Goal: Task Accomplishment & Management: Use online tool/utility

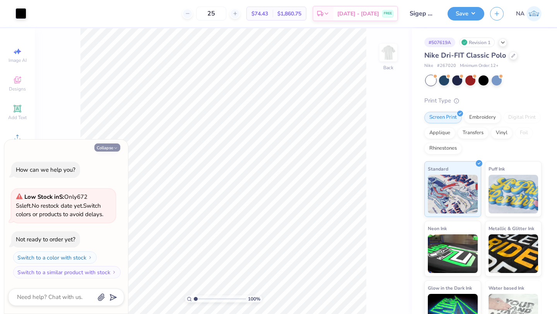
click at [115, 144] on button "Collapse" at bounding box center [107, 147] width 26 height 8
type textarea "x"
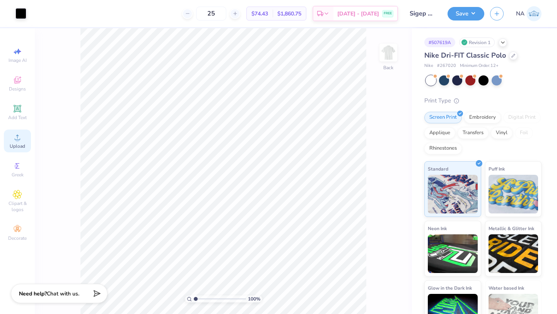
click at [19, 146] on span "Upload" at bounding box center [17, 146] width 15 height 6
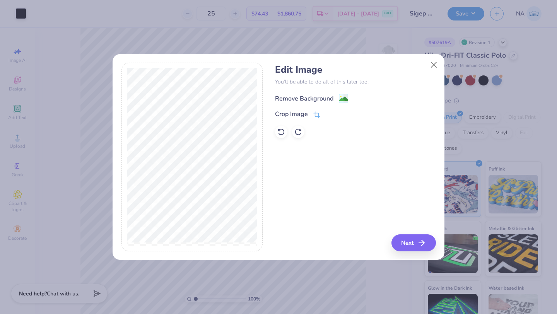
click at [340, 96] on image at bounding box center [343, 99] width 9 height 9
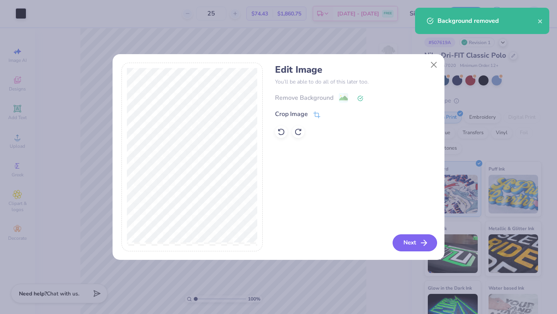
click at [410, 239] on button "Next" at bounding box center [414, 242] width 44 height 17
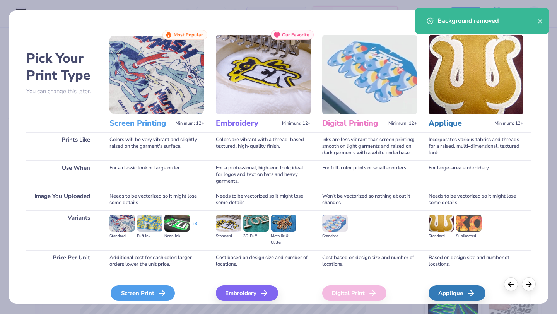
click at [153, 292] on div "Screen Print" at bounding box center [143, 292] width 64 height 15
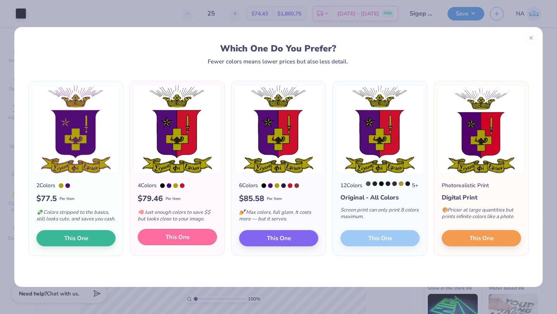
click at [169, 237] on button "This One" at bounding box center [177, 237] width 79 height 16
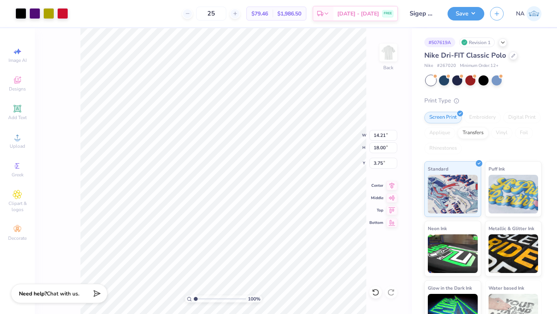
type input "3.49"
type input "4.42"
type input "1.28"
type input "3.15"
type input "3.99"
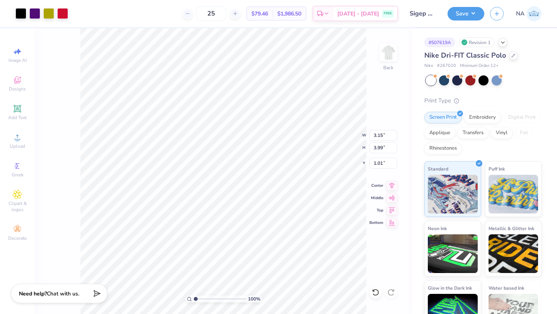
type input "1.01"
click at [387, 62] on img at bounding box center [388, 52] width 31 height 31
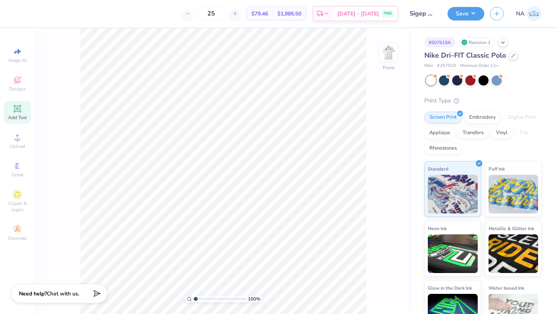
click at [18, 121] on div "Add Text" at bounding box center [17, 112] width 27 height 23
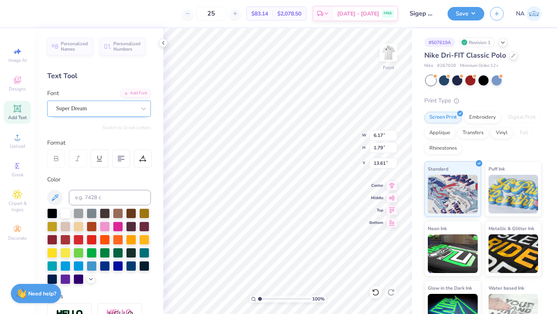
click at [97, 114] on div "Super Dream" at bounding box center [95, 108] width 81 height 12
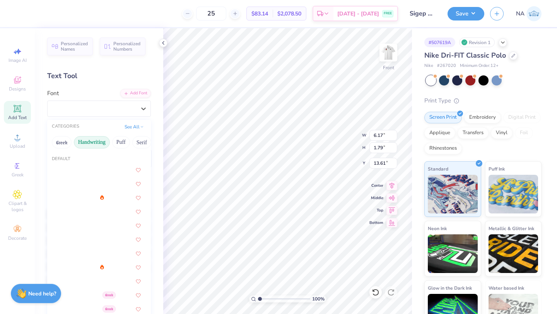
scroll to position [0, 5]
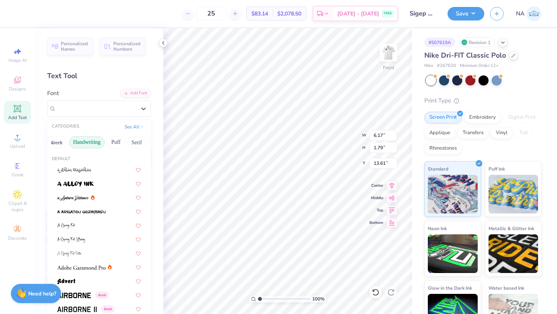
click at [98, 142] on button "Handwriting" at bounding box center [87, 142] width 36 height 12
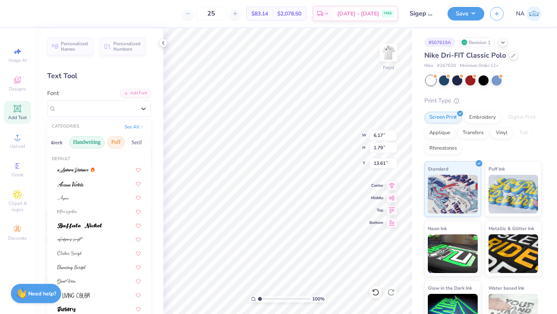
click at [112, 142] on button "Puff" at bounding box center [116, 142] width 18 height 12
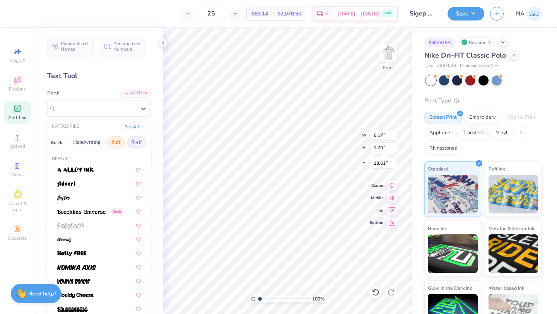
click at [132, 142] on button "Serif" at bounding box center [136, 142] width 19 height 12
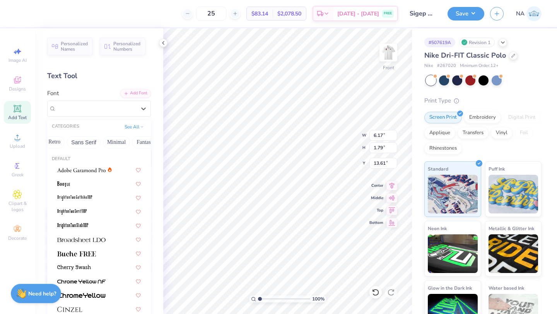
scroll to position [0, 164]
click at [124, 142] on button "Minimal" at bounding box center [119, 142] width 27 height 12
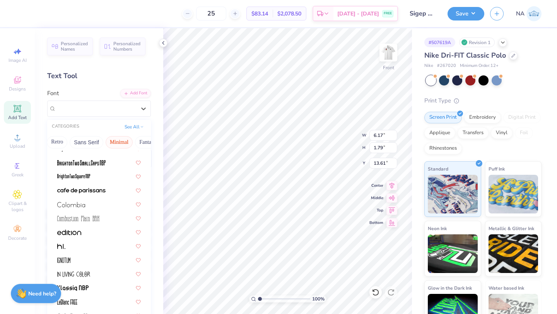
scroll to position [62, 0]
click at [105, 169] on div at bounding box center [98, 163] width 97 height 13
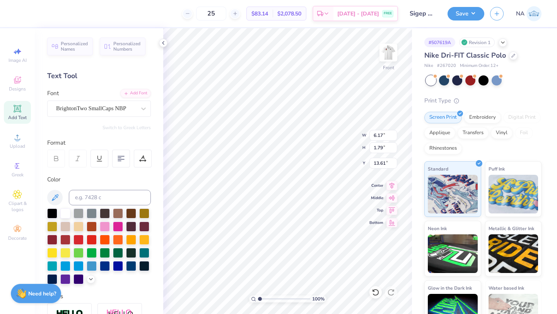
type input "2.39"
type input "1.59"
type input "13.70"
click at [53, 214] on div at bounding box center [52, 213] width 10 height 10
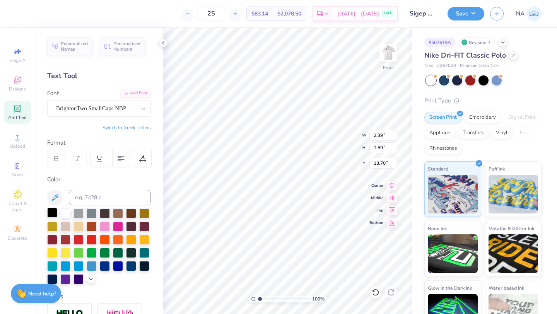
type textarea "WA Beta Chapter"
type input "3.96"
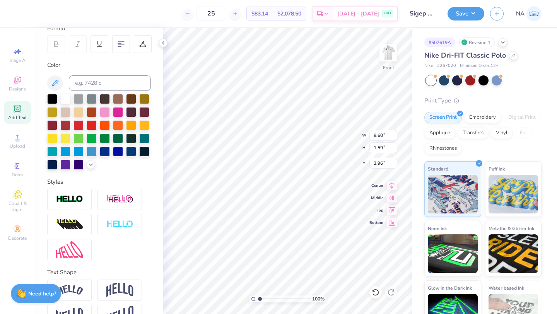
scroll to position [75, 0]
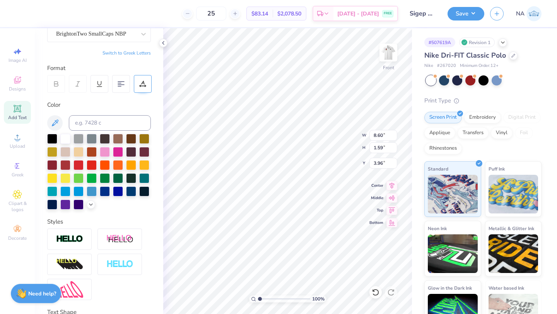
click at [143, 90] on div at bounding box center [143, 84] width 18 height 18
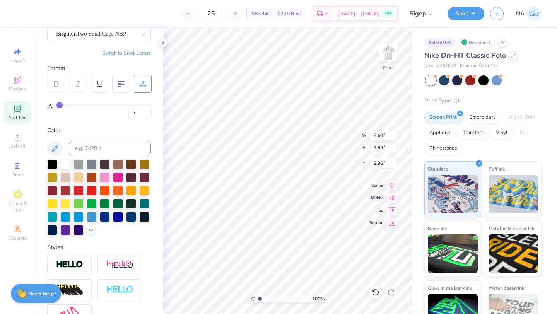
type input "1"
type input "2"
type input "3"
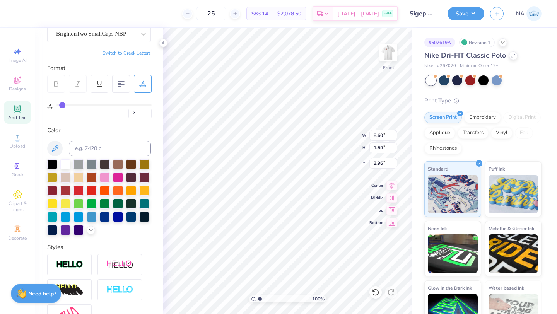
type input "3"
type input "4"
type input "5"
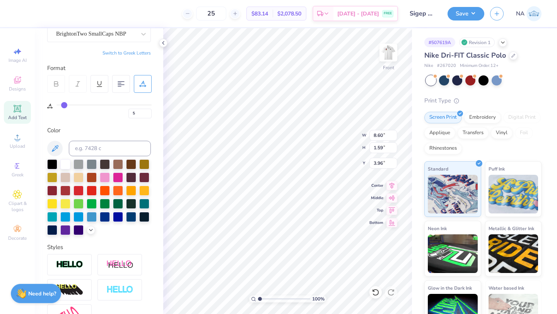
type input "6"
type input "7"
type input "8"
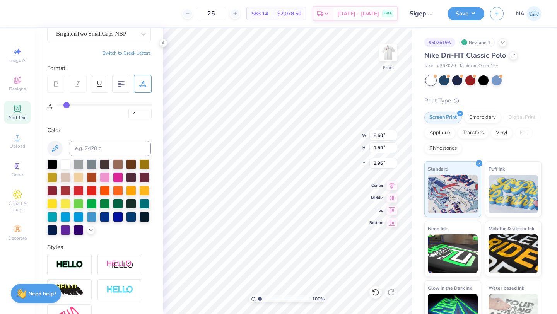
type input "8"
drag, startPoint x: 60, startPoint y: 104, endPoint x: 66, endPoint y: 104, distance: 6.6
type input "8"
click at [66, 104] on input "range" at bounding box center [103, 104] width 95 height 1
type input "11.46"
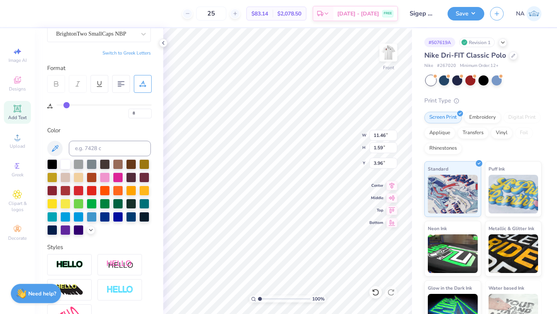
type input "2.20"
type input "2.73"
type input "10.01"
type input "1.39"
type input "2.30"
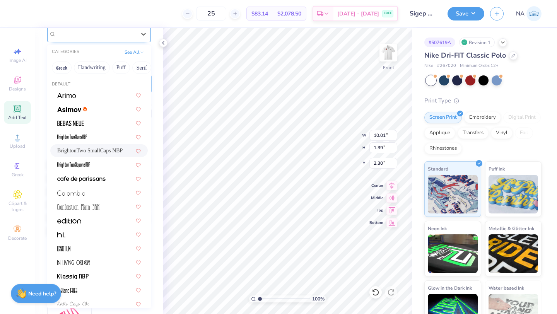
click at [91, 38] on div at bounding box center [96, 34] width 80 height 10
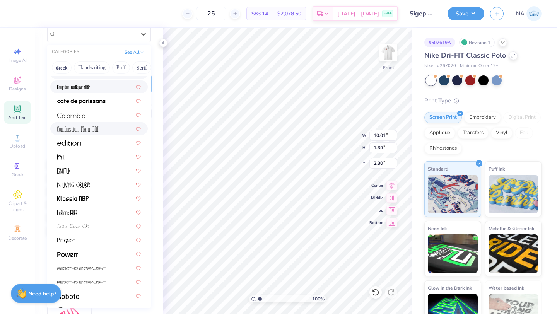
scroll to position [84, 0]
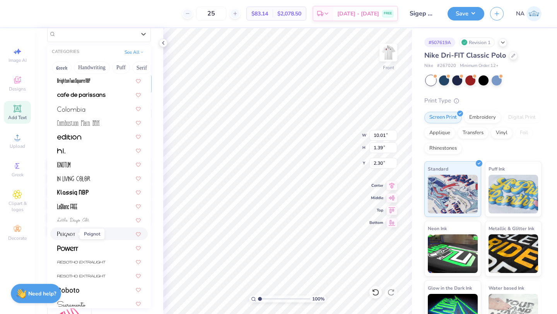
click at [71, 231] on span at bounding box center [66, 234] width 18 height 8
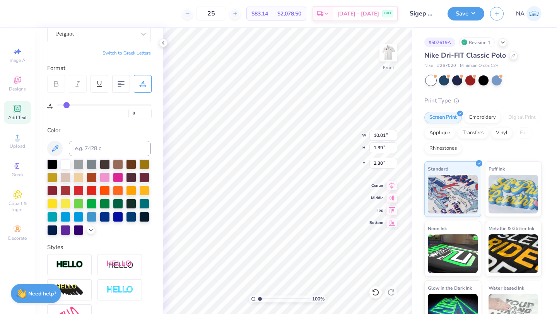
type input "16.83"
type input "1.89"
type input "2.06"
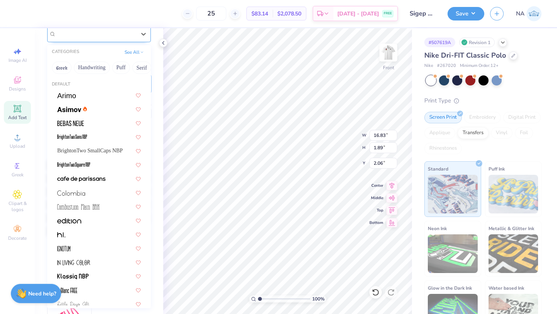
click at [89, 38] on div "Peignot" at bounding box center [95, 34] width 81 height 12
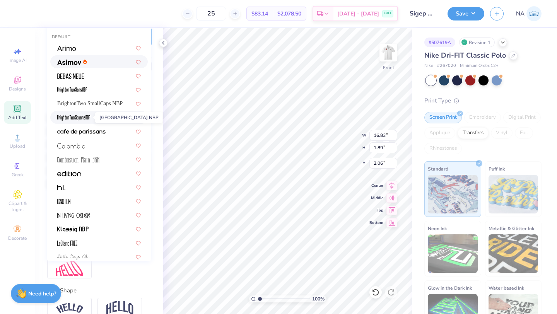
scroll to position [14, 0]
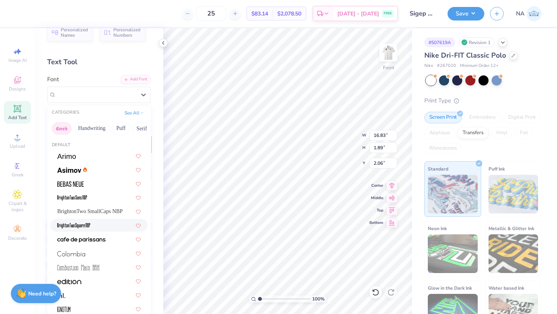
click at [61, 126] on button "Greek" at bounding box center [62, 128] width 20 height 12
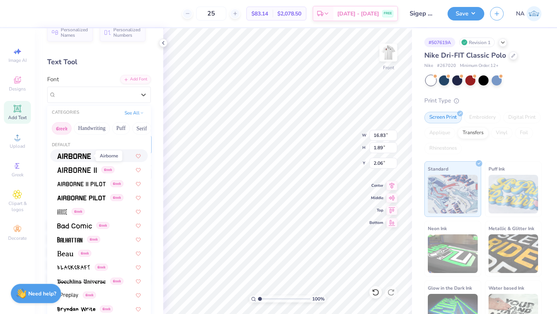
click at [70, 155] on img at bounding box center [74, 155] width 34 height 5
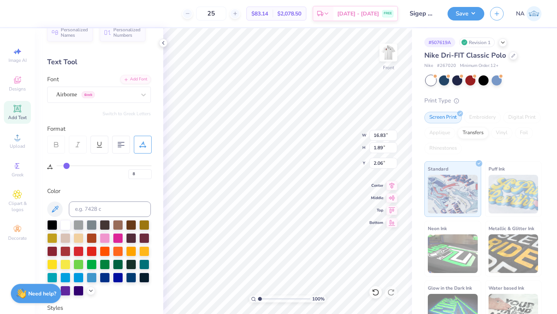
type input "1.26"
type input "2.37"
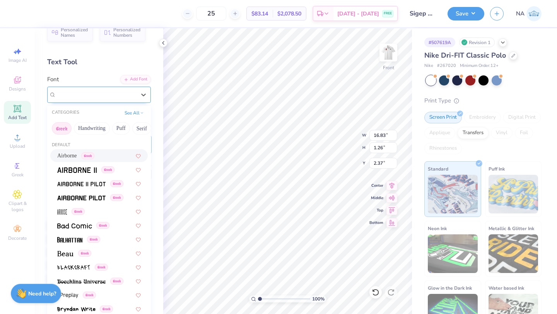
click at [77, 95] on div "Airborne Greek" at bounding box center [95, 95] width 81 height 12
click at [78, 234] on div "Greek" at bounding box center [98, 239] width 97 height 13
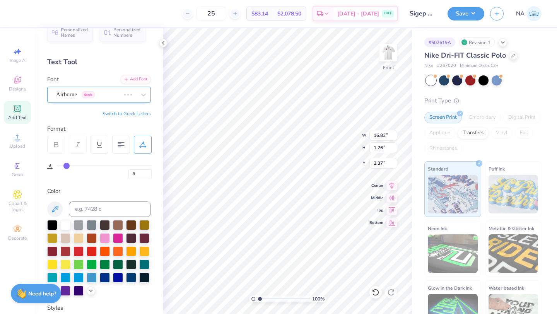
click at [76, 96] on div "Airborne Greek" at bounding box center [88, 95] width 66 height 12
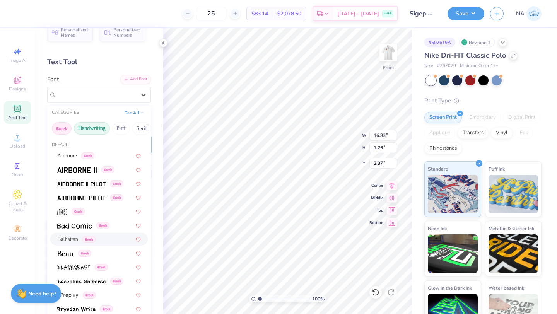
type input "12.65"
type input "1.39"
type input "2.30"
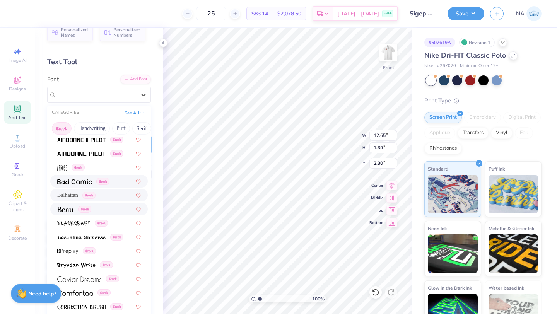
scroll to position [46, 0]
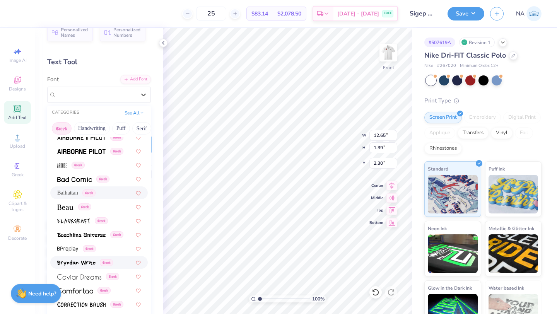
click at [75, 261] on img at bounding box center [76, 262] width 38 height 5
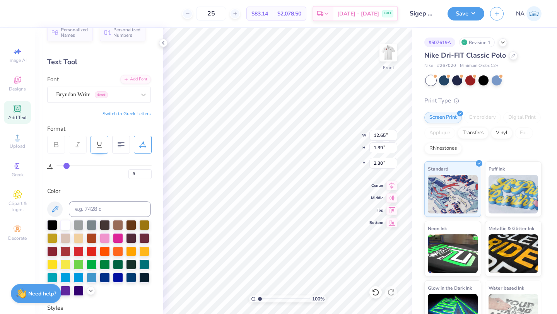
type input "15.34"
type input "1.50"
type input "2.25"
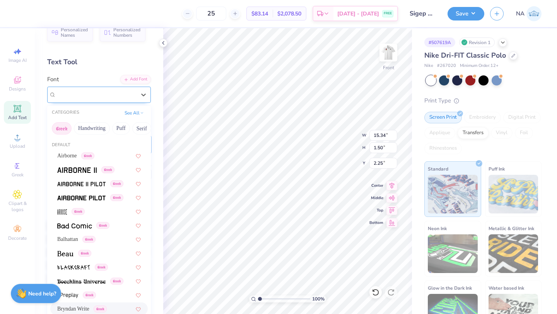
click at [73, 94] on div "Bryndan Write Greek" at bounding box center [95, 95] width 81 height 12
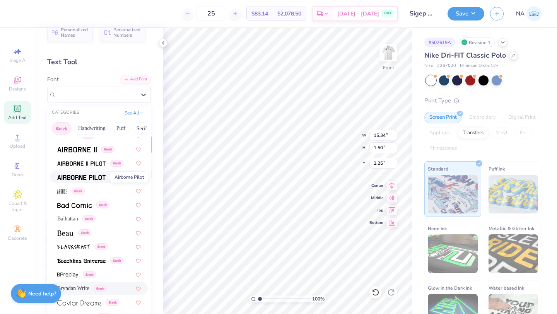
scroll to position [21, 0]
click at [76, 202] on img at bounding box center [74, 204] width 35 height 5
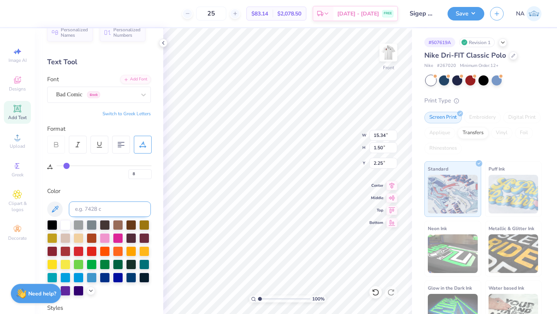
type input "15.31"
type input "1.67"
type input "2.16"
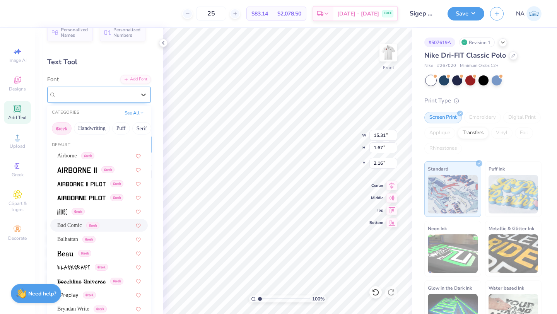
click at [80, 97] on div "Bad Comic Greek" at bounding box center [95, 95] width 81 height 12
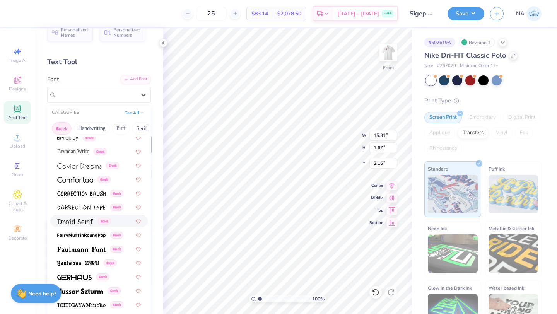
scroll to position [158, 0]
click at [83, 218] on span at bounding box center [75, 220] width 36 height 8
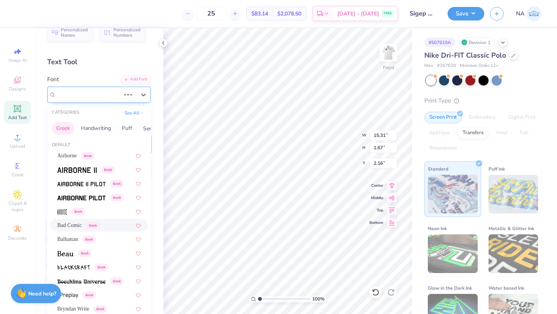
click at [72, 92] on div "Bad Comic Greek" at bounding box center [88, 95] width 66 height 12
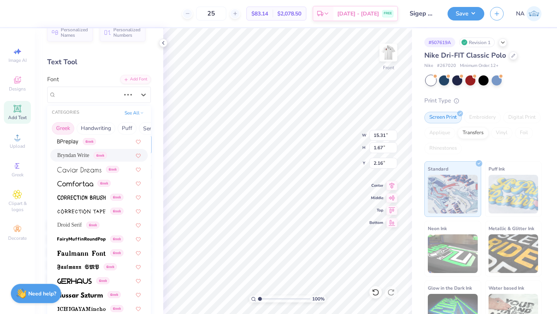
scroll to position [155, 0]
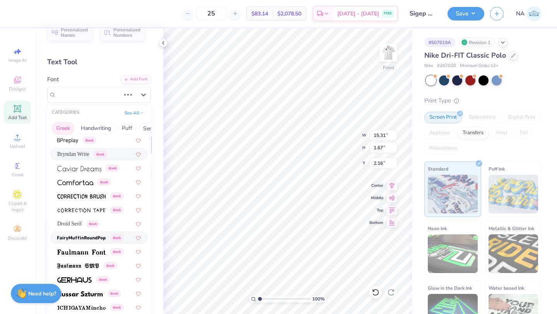
click at [93, 244] on div "Greek" at bounding box center [98, 237] width 97 height 13
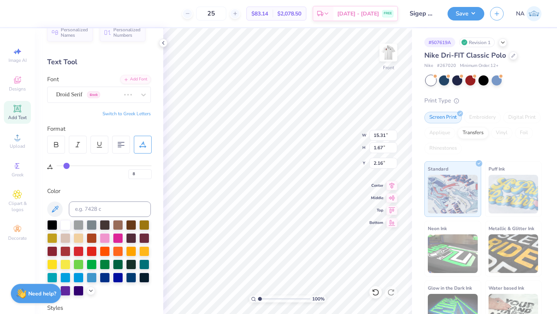
type input "15.78"
type input "1.72"
type input "2.14"
click at [83, 98] on div "Droid Serif Greek" at bounding box center [88, 95] width 66 height 12
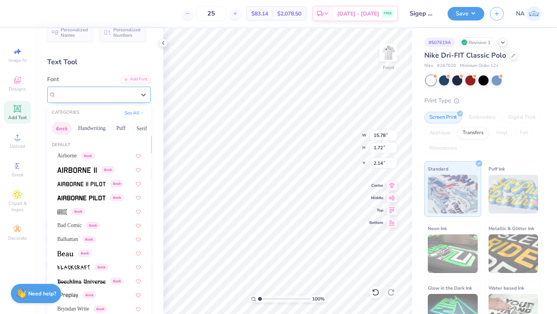
type input "16.79"
type input "1.59"
type input "2.20"
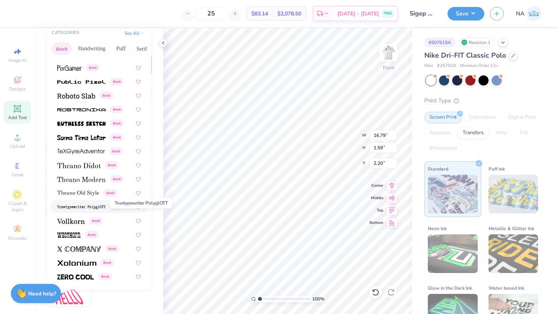
scroll to position [101, 0]
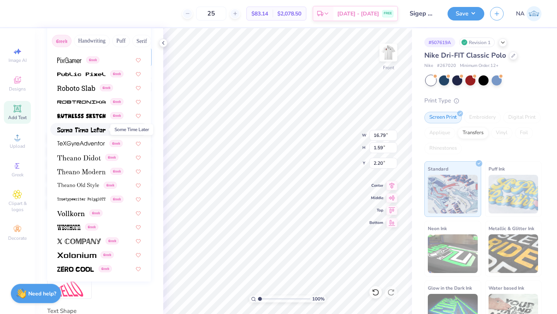
click at [92, 129] on img at bounding box center [81, 129] width 48 height 5
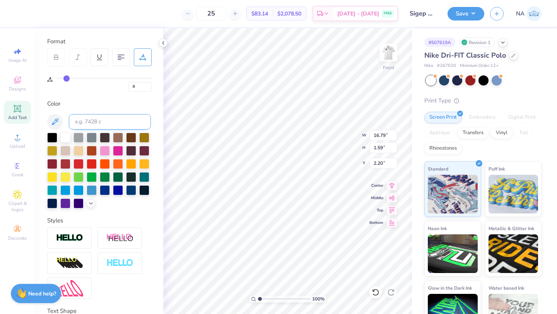
type input "13.73"
type input "1.68"
type input "2.16"
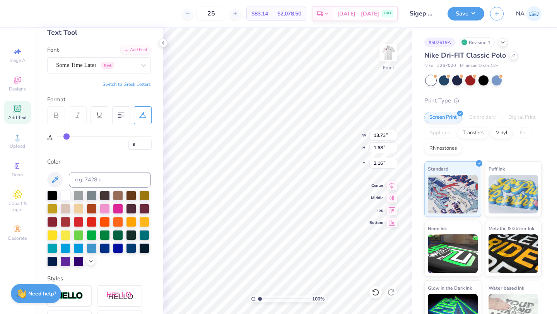
scroll to position [43, 0]
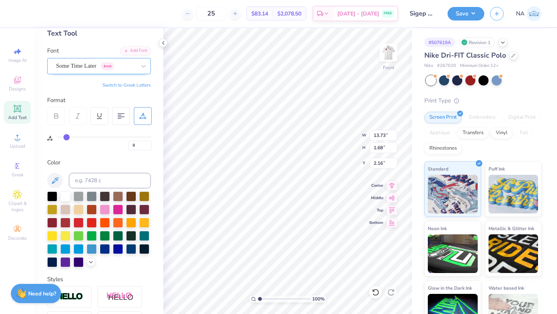
click at [84, 70] on div at bounding box center [96, 66] width 80 height 10
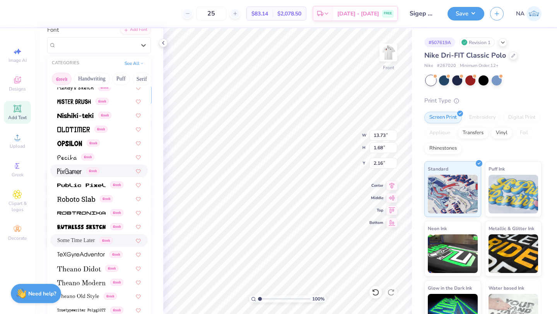
scroll to position [393, 0]
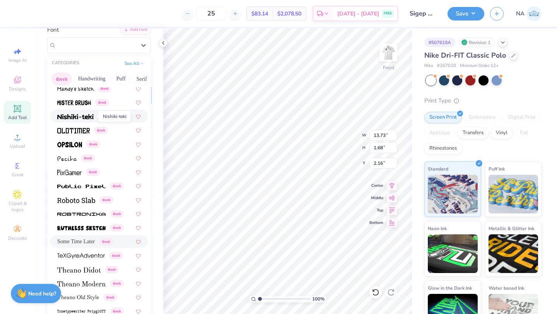
click at [84, 115] on img at bounding box center [75, 116] width 36 height 5
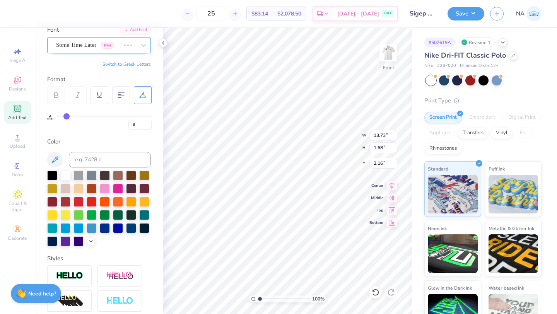
click at [81, 50] on div at bounding box center [88, 45] width 64 height 10
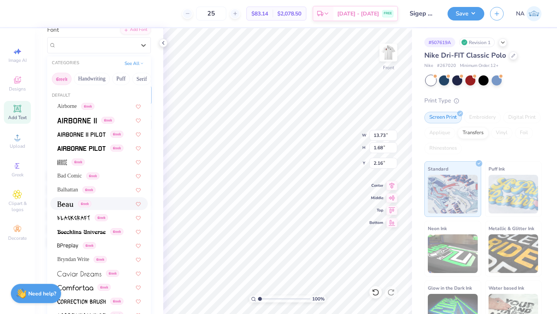
type input "15.72"
type input "1.50"
type input "2.25"
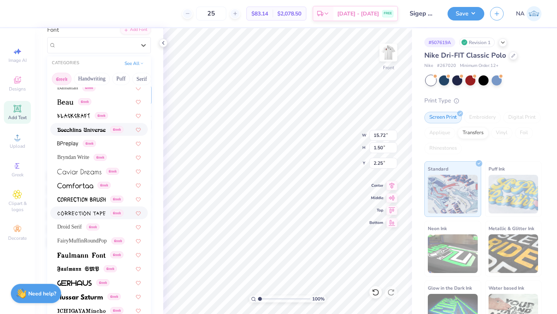
scroll to position [105, 0]
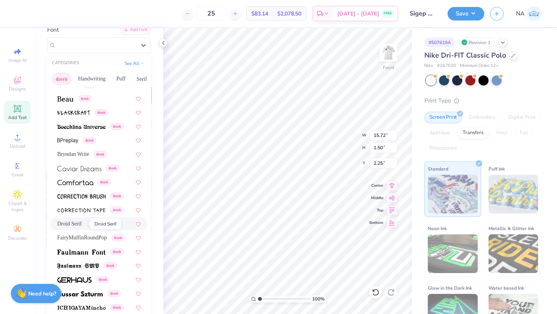
click at [82, 220] on span "Droid Serif" at bounding box center [69, 224] width 24 height 8
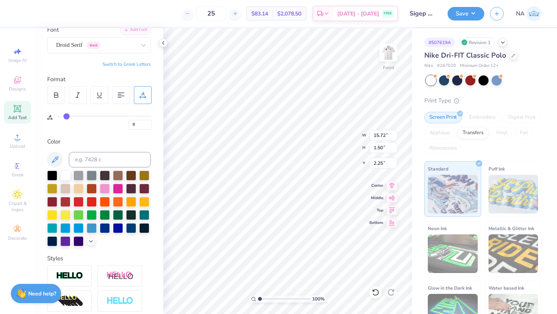
type input "15.45"
type input "1.68"
type input "2.16"
click at [80, 47] on div "Droid Serif Greek" at bounding box center [95, 45] width 81 height 12
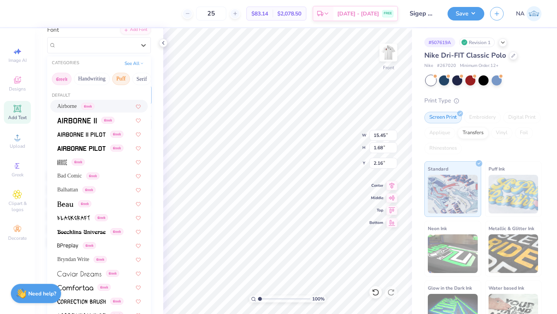
click at [121, 76] on button "Puff" at bounding box center [121, 79] width 18 height 12
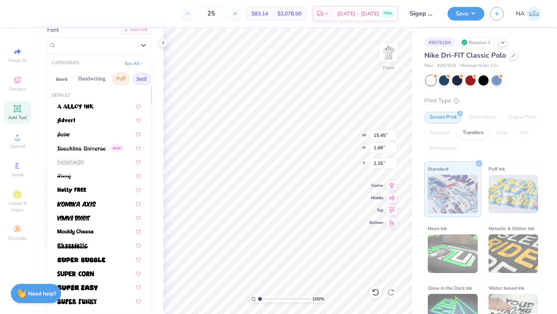
click at [144, 76] on button "Serif" at bounding box center [141, 79] width 19 height 12
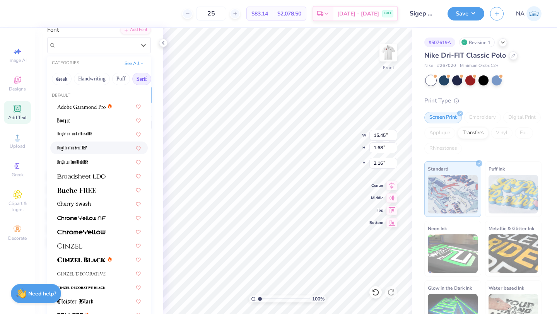
click at [87, 146] on div at bounding box center [98, 148] width 83 height 8
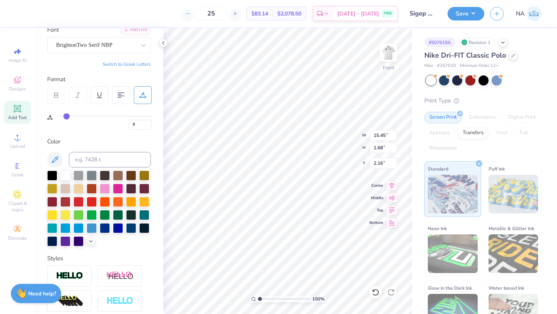
type input "8.10"
type input "1.37"
type input "2.32"
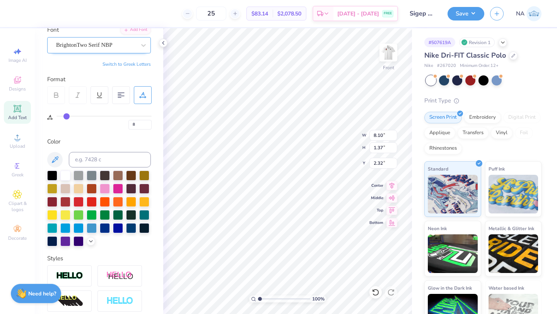
click at [88, 41] on div "BrightonTwo Serif NBP" at bounding box center [95, 45] width 81 height 12
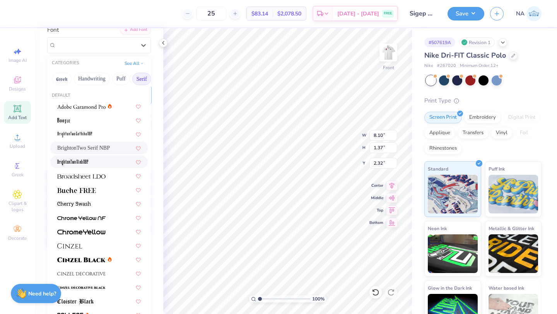
click at [97, 162] on div at bounding box center [98, 162] width 83 height 8
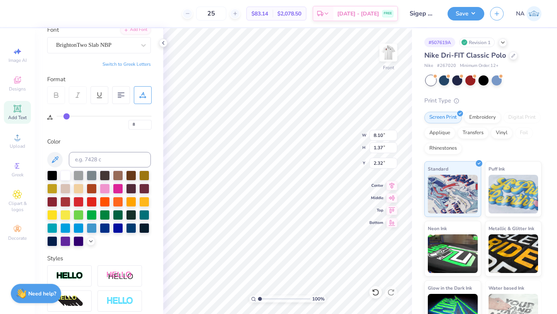
type input "8.20"
type input "11"
type input "12"
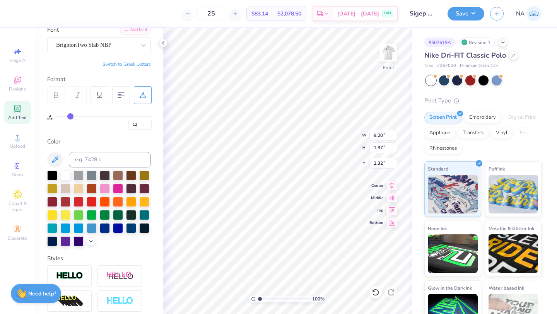
type input "13"
type input "14"
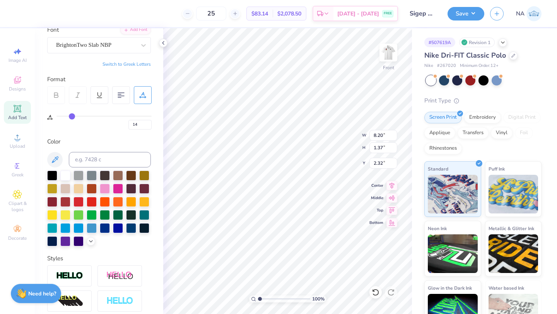
click at [72, 116] on input "range" at bounding box center [103, 116] width 95 height 1
type input "9.61"
drag, startPoint x: 139, startPoint y: 123, endPoint x: 129, endPoint y: 123, distance: 10.4
click at [129, 123] on input "14" at bounding box center [139, 125] width 23 height 10
type input "5"
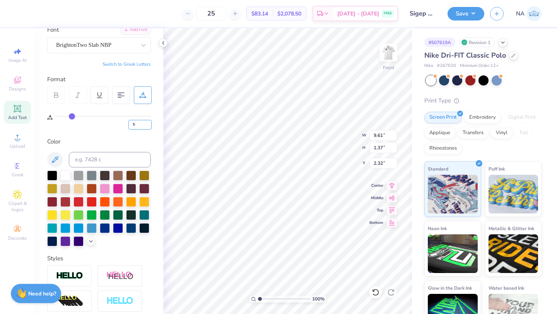
type input "5"
type input "7.49"
type textarea "WA Beta Chapter"
drag, startPoint x: 141, startPoint y: 124, endPoint x: 112, endPoint y: 124, distance: 29.4
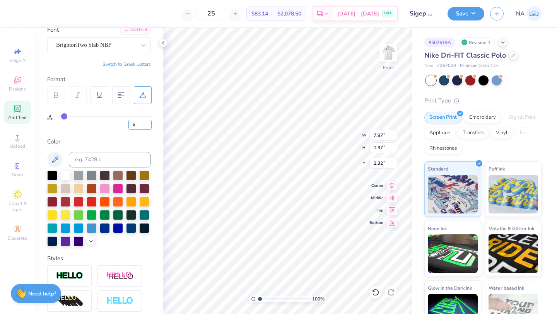
click at [112, 124] on div "5" at bounding box center [103, 123] width 95 height 14
type input "0"
type input "6.53"
type input "8.55"
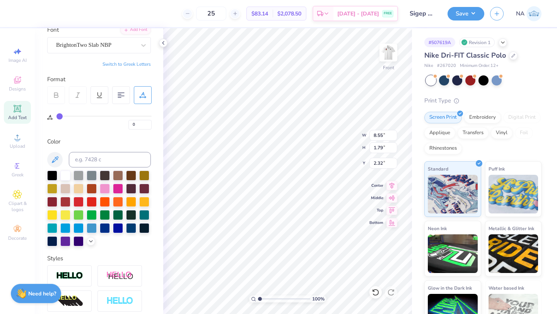
type input "1.79"
type input "2.11"
type input "7.82"
type input "1.64"
type input "2.18"
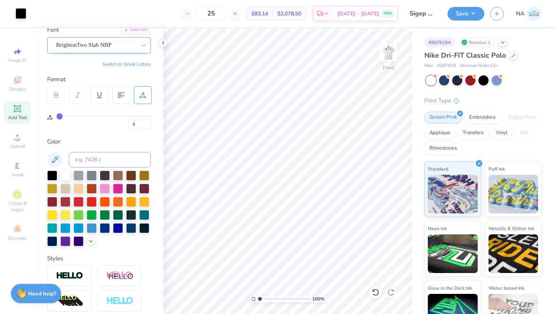
click at [111, 41] on div "BrightonTwo Slab NBP" at bounding box center [95, 45] width 81 height 12
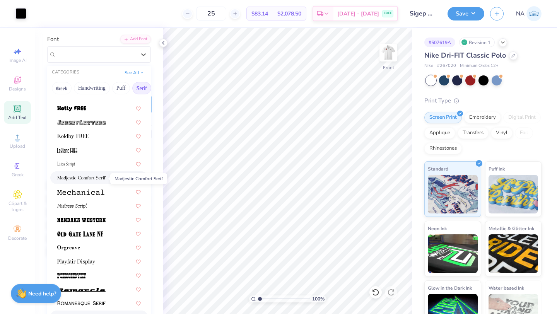
scroll to position [716, 0]
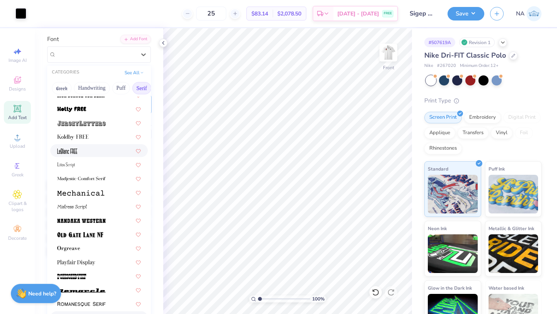
click at [85, 152] on div at bounding box center [98, 150] width 83 height 8
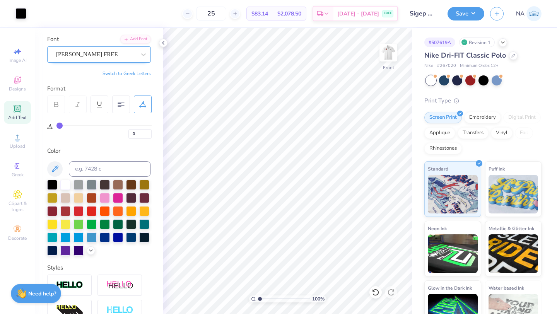
click at [96, 51] on div "[PERSON_NAME] FREE" at bounding box center [95, 54] width 81 height 12
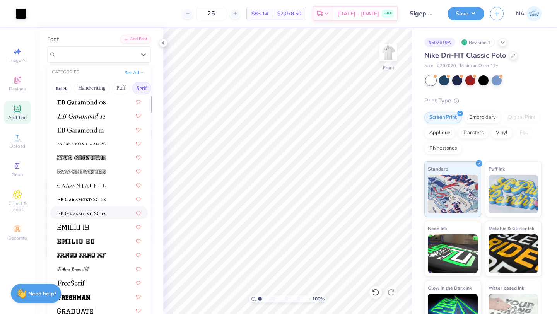
scroll to position [488, 0]
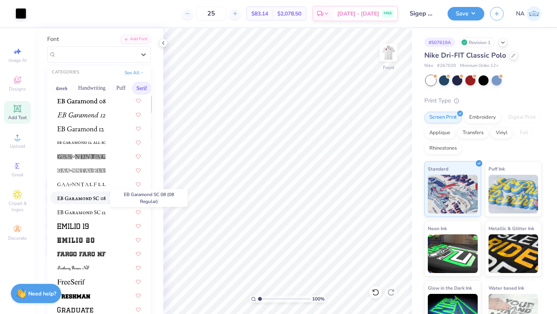
click at [99, 194] on span at bounding box center [81, 198] width 48 height 8
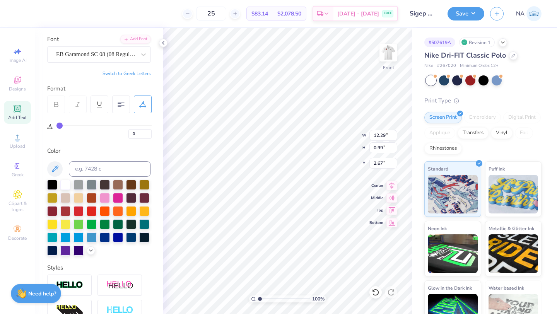
type input "12.29"
type input "0.99"
type input "2.50"
type input "10.68"
type input "0.86"
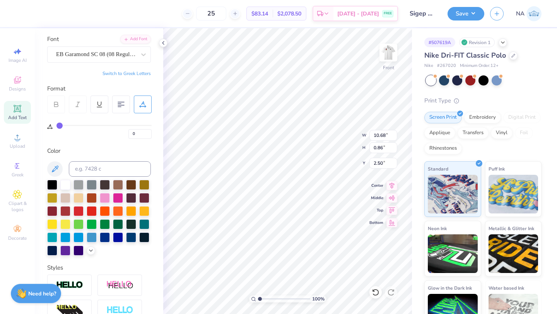
type input "2.57"
click at [378, 290] on icon at bounding box center [375, 292] width 8 height 8
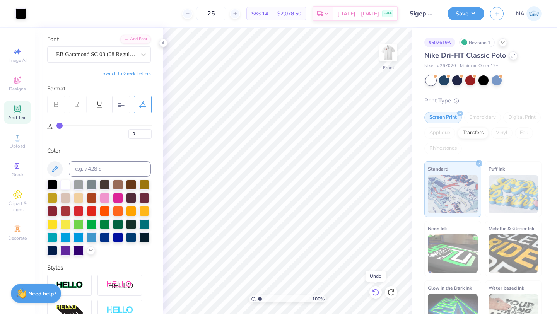
click at [378, 290] on icon at bounding box center [375, 292] width 8 height 8
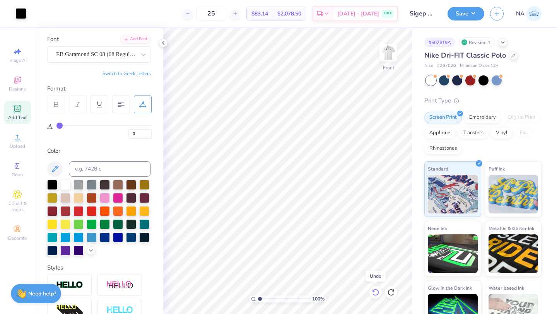
click at [378, 290] on icon at bounding box center [375, 292] width 8 height 8
click at [396, 291] on div at bounding box center [391, 292] width 12 height 12
click at [395, 291] on div at bounding box center [391, 292] width 12 height 12
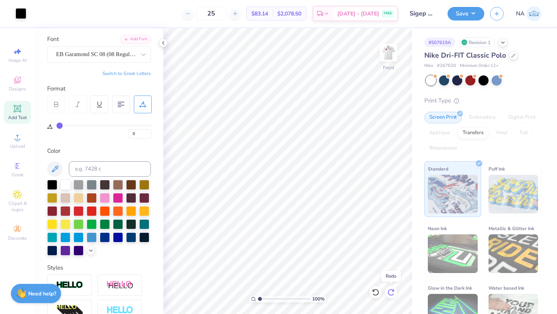
click at [395, 291] on div at bounding box center [391, 292] width 12 height 12
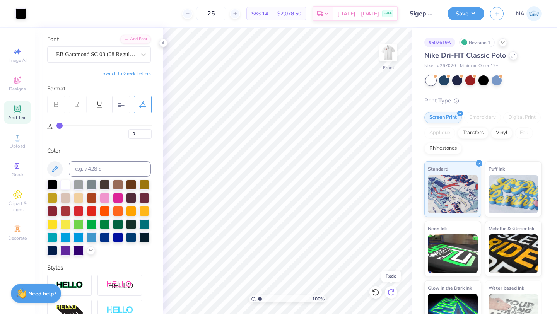
click at [395, 291] on div at bounding box center [391, 292] width 12 height 12
click at [164, 43] on icon at bounding box center [163, 43] width 6 height 6
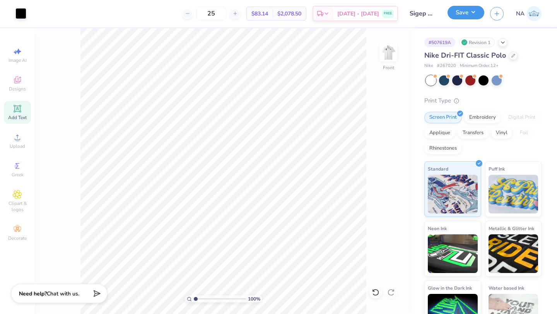
click at [470, 18] on button "Save" at bounding box center [465, 13] width 37 height 14
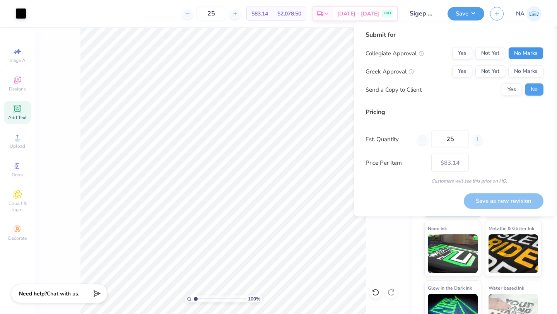
click at [519, 54] on button "No Marks" at bounding box center [525, 53] width 35 height 12
click at [469, 72] on button "Yes" at bounding box center [462, 71] width 20 height 12
click at [482, 195] on button "Save as new revision" at bounding box center [503, 201] width 80 height 16
type input "$83.14"
